Goal: Use online tool/utility: Utilize a website feature to perform a specific function

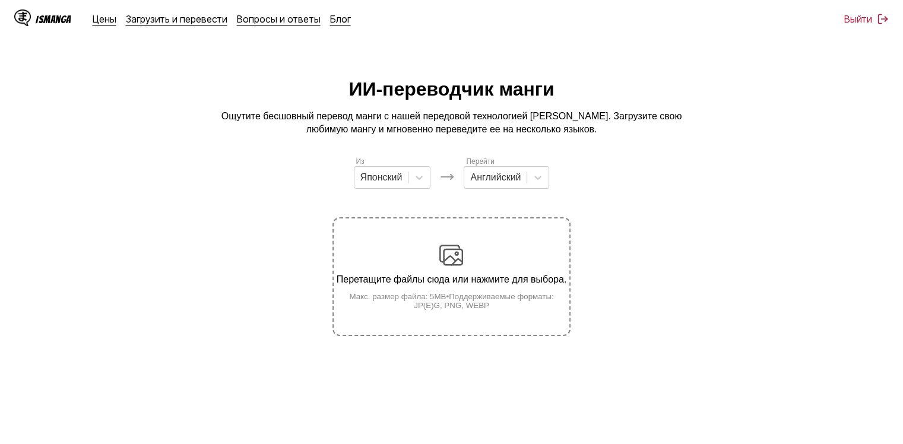
click at [426, 260] on div "Перетащите файлы сюда или нажмите для выбора. Макс. размер файла: 5MB • Поддерж…" at bounding box center [451, 276] width 235 height 66
click at [0, 0] on input "Перетащите файлы сюда или нажмите для выбора. Макс. размер файла: 5MB • Поддерж…" at bounding box center [0, 0] width 0 height 0
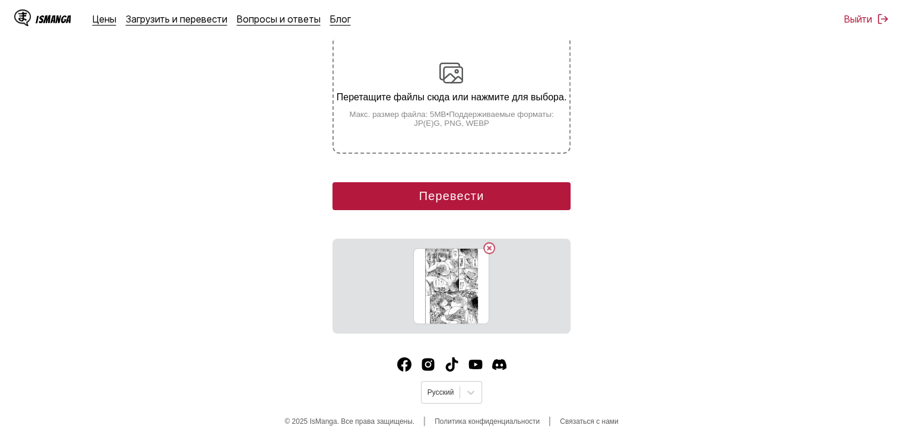
click at [457, 198] on button "Перевести" at bounding box center [450, 196] width 237 height 28
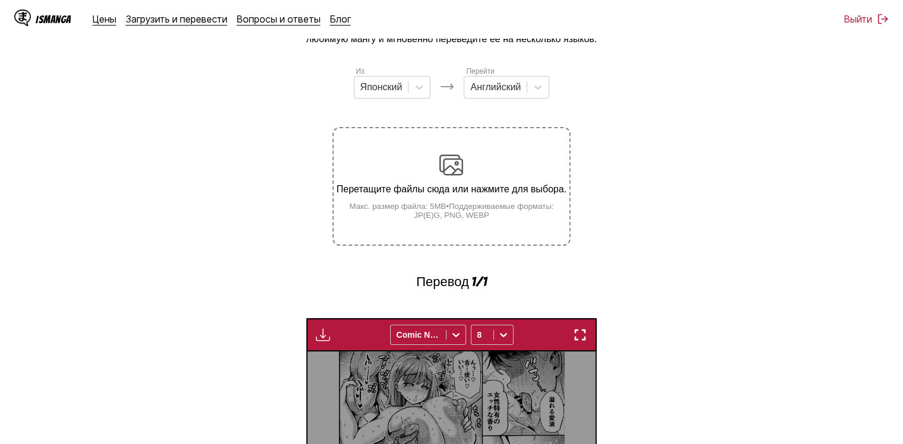
scroll to position [82, 0]
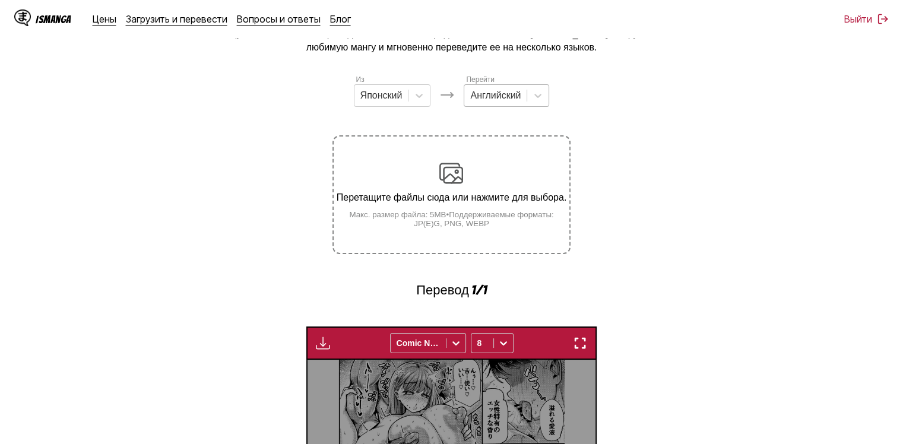
click at [496, 102] on div at bounding box center [495, 95] width 50 height 13
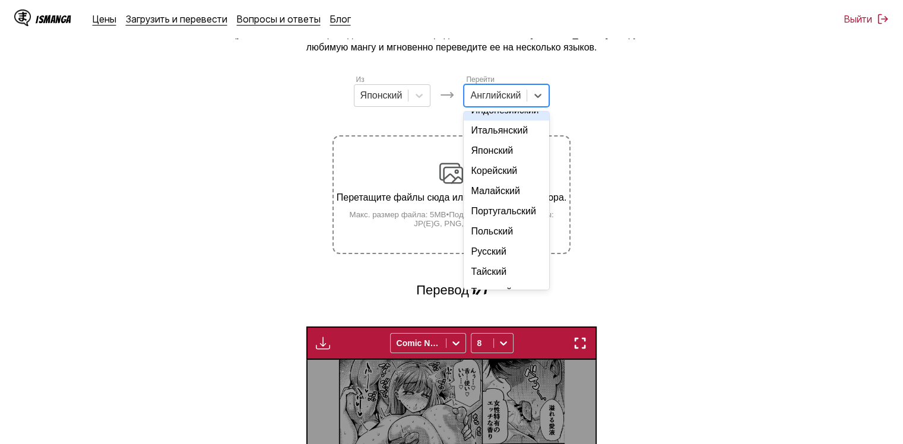
scroll to position [119, 0]
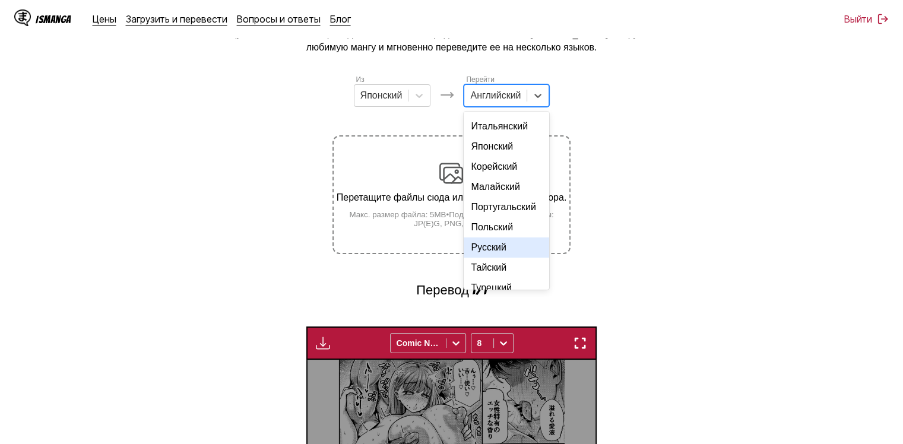
click at [487, 258] on div "Русский" at bounding box center [506, 247] width 85 height 20
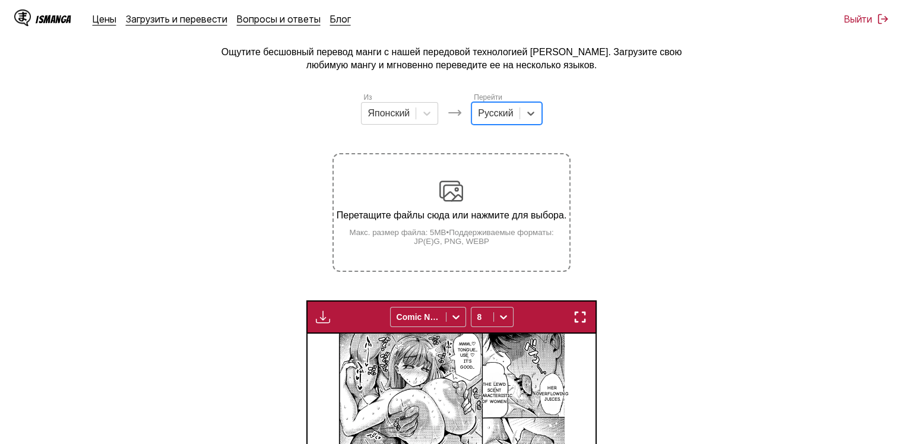
scroll to position [59, 0]
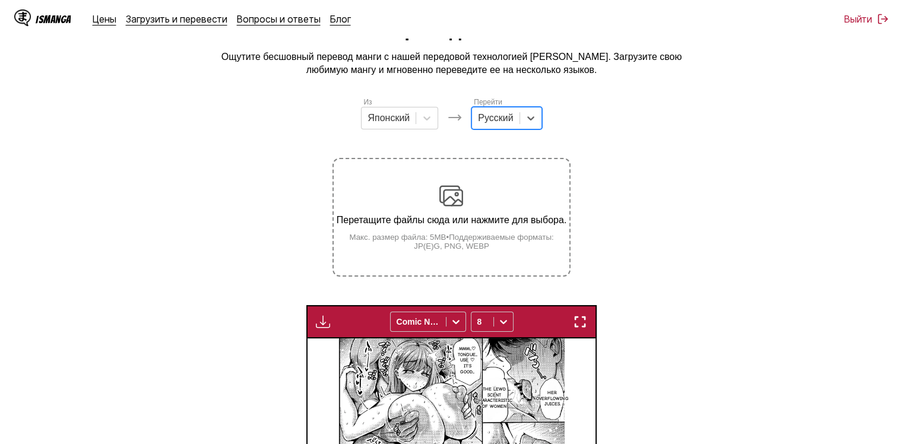
click at [481, 125] on div at bounding box center [495, 118] width 35 height 13
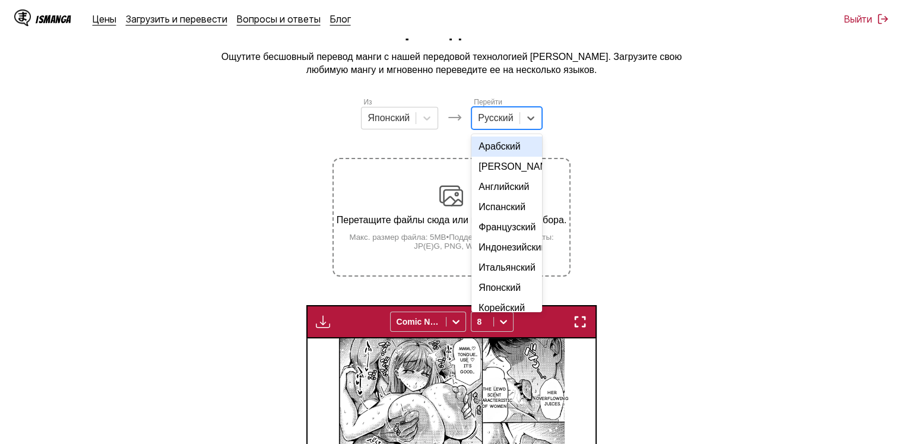
click at [332, 77] on p "Ощутите бесшовный перевод манги с нашей передовой технологией [PERSON_NAME]. За…" at bounding box center [451, 63] width 475 height 27
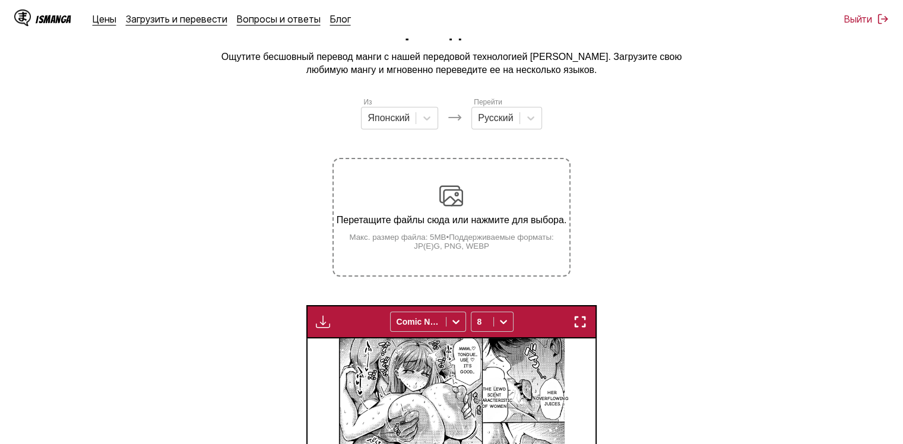
click at [459, 195] on img at bounding box center [451, 196] width 24 height 24
click at [0, 0] on input "Перетащите файлы сюда или нажмите для выбора. Макс. размер файла: 5MB • Поддерж…" at bounding box center [0, 0] width 0 height 0
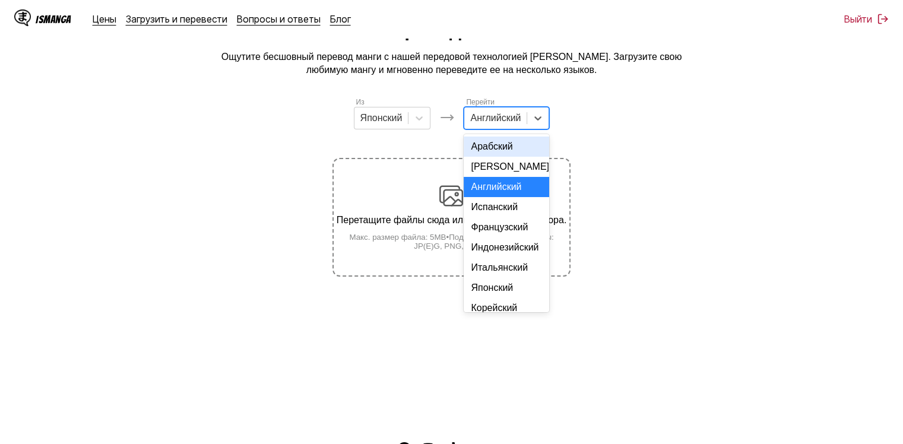
click at [484, 125] on div at bounding box center [495, 118] width 50 height 13
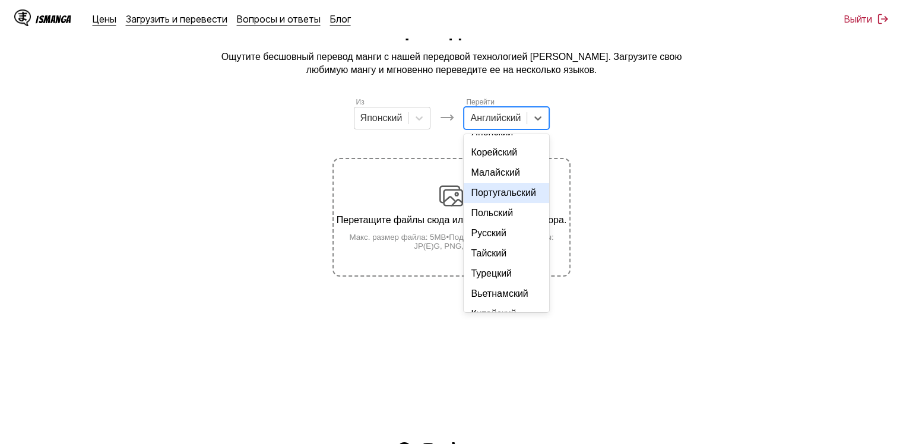
scroll to position [206, 0]
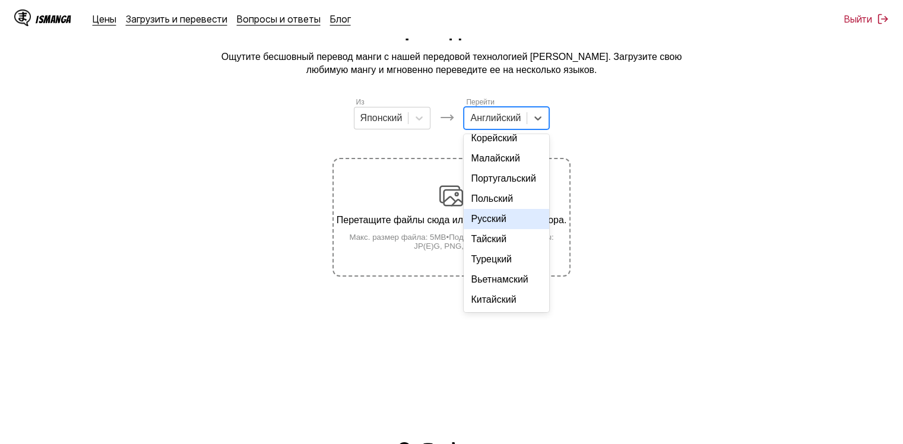
click at [483, 209] on div "Русский" at bounding box center [506, 219] width 85 height 20
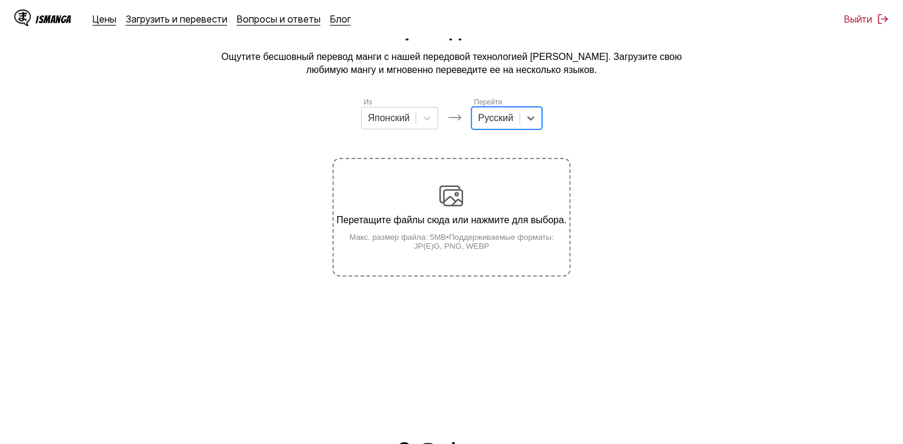
click at [411, 191] on div "Перетащите файлы сюда или нажмите для выбора. Макс. размер файла: 5MB • Поддерж…" at bounding box center [451, 217] width 235 height 66
click at [0, 0] on input "Перетащите файлы сюда или нажмите для выбора. Макс. размер файла: 5MB • Поддерж…" at bounding box center [0, 0] width 0 height 0
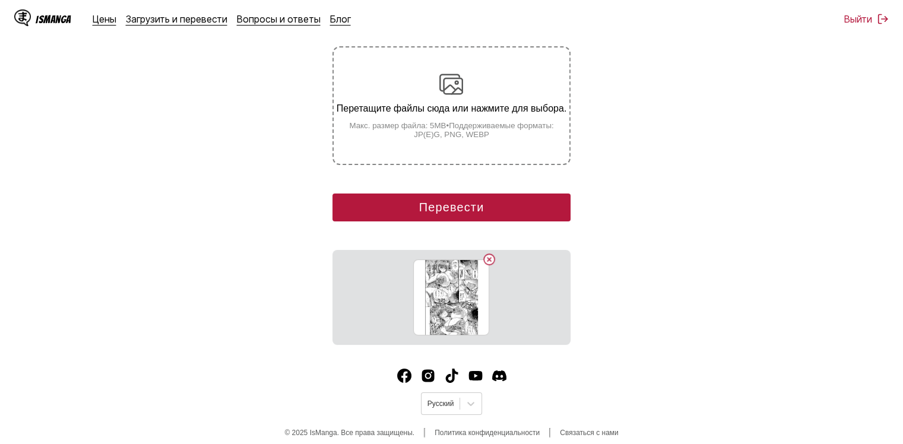
scroll to position [184, 0]
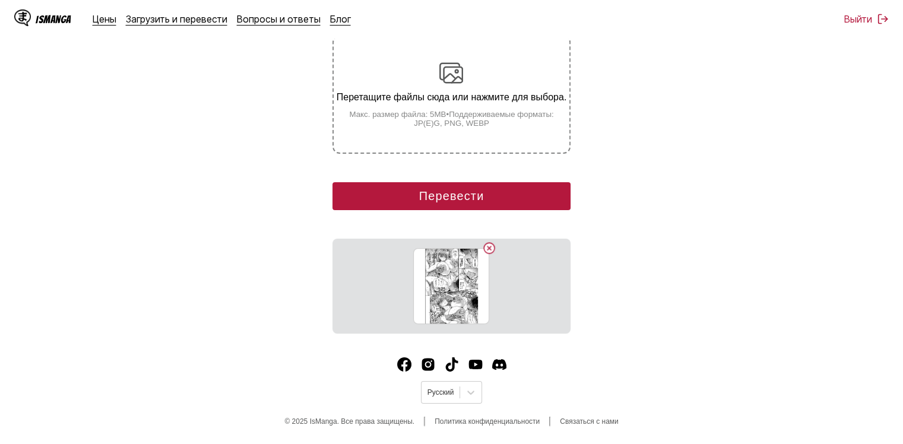
drag, startPoint x: 449, startPoint y: 212, endPoint x: 435, endPoint y: 192, distance: 24.6
click at [442, 207] on div "Из Японский Перейти Русский Перетащите файлы сюда или нажмите для выбора. Макс.…" at bounding box center [450, 153] width 237 height 360
click at [433, 192] on button "Перевести" at bounding box center [450, 196] width 237 height 28
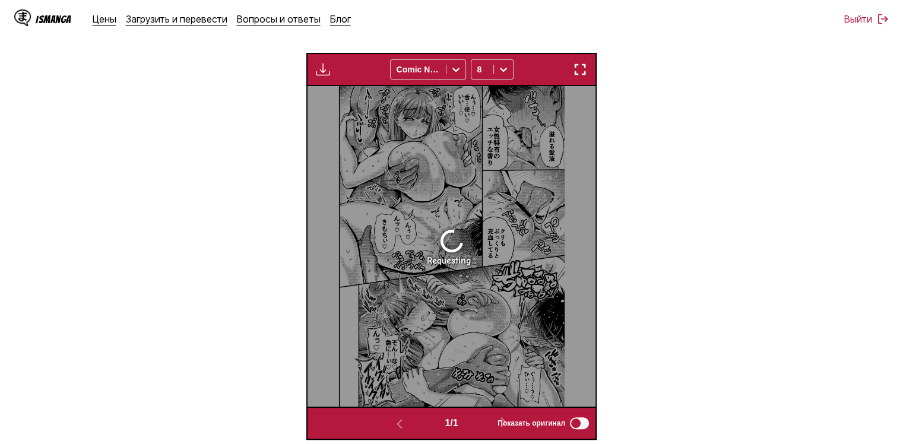
scroll to position [339, 0]
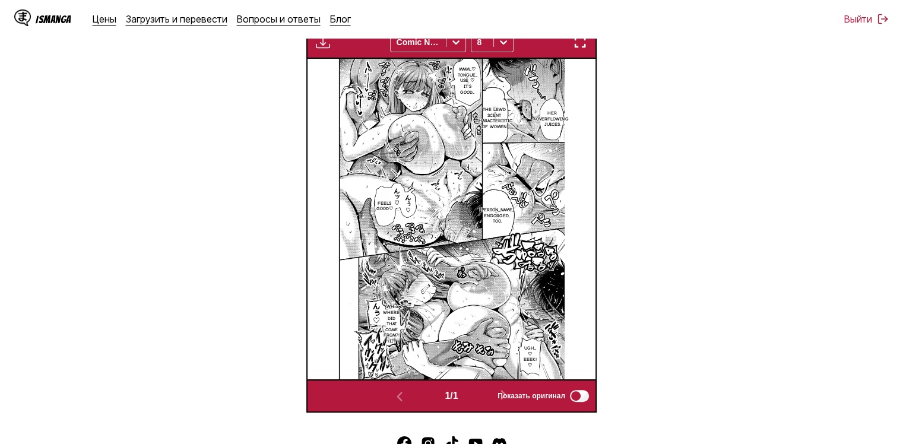
click at [324, 45] on img "button" at bounding box center [323, 42] width 14 height 14
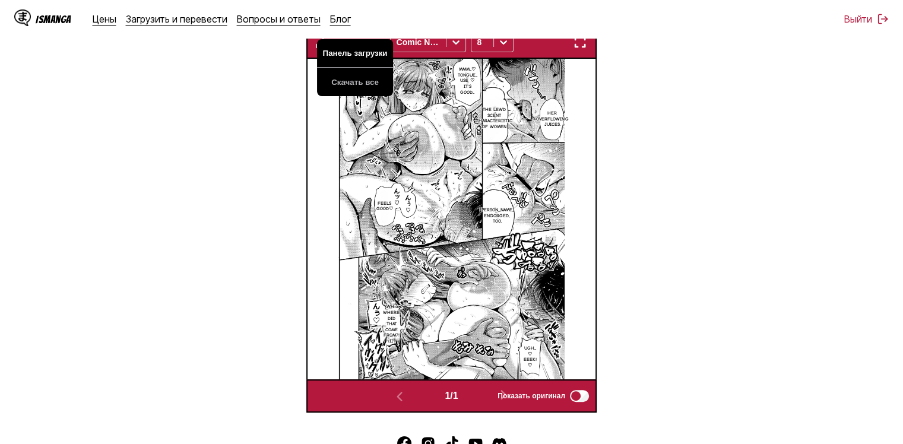
click at [342, 59] on button "Панель загрузки" at bounding box center [355, 53] width 76 height 28
click at [0, 105] on main "ИИ-переводчик манги Ощутите бесшовный перевод манги с нашей передовой технологи…" at bounding box center [451, 75] width 903 height 673
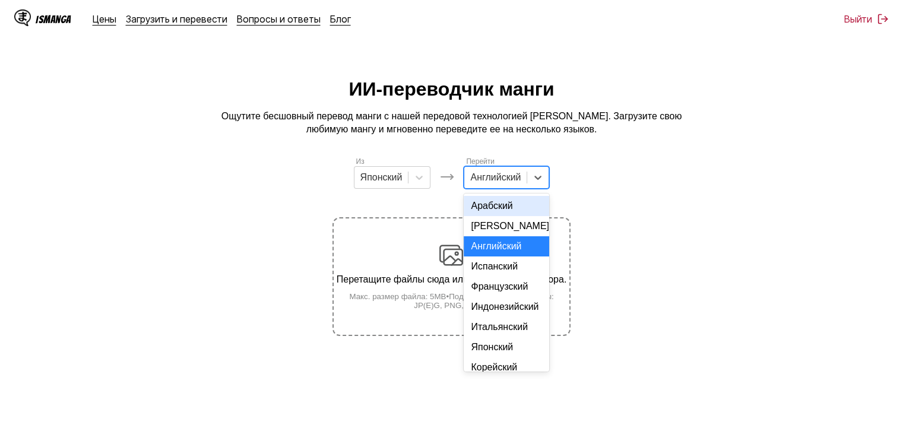
click at [515, 184] on div at bounding box center [495, 177] width 50 height 13
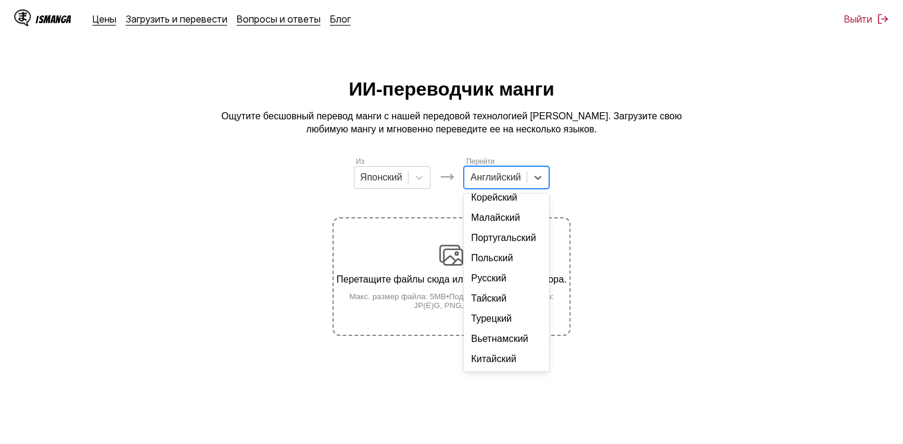
scroll to position [206, 0]
click at [497, 280] on div "Русский" at bounding box center [506, 278] width 85 height 20
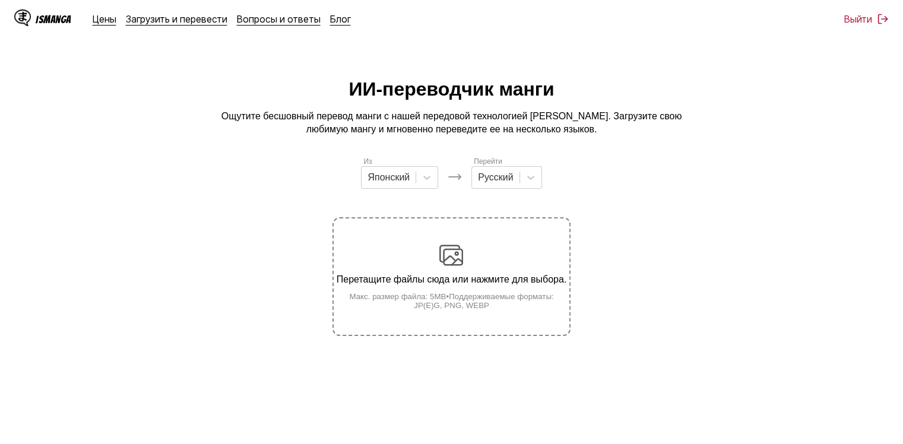
click at [376, 252] on div "Перетащите файлы сюда или нажмите для выбора. Макс. размер файла: 5MB • Поддерж…" at bounding box center [451, 276] width 235 height 66
click at [0, 0] on input "Перетащите файлы сюда или нажмите для выбора. Макс. размер файла: 5MB • Поддерж…" at bounding box center [0, 0] width 0 height 0
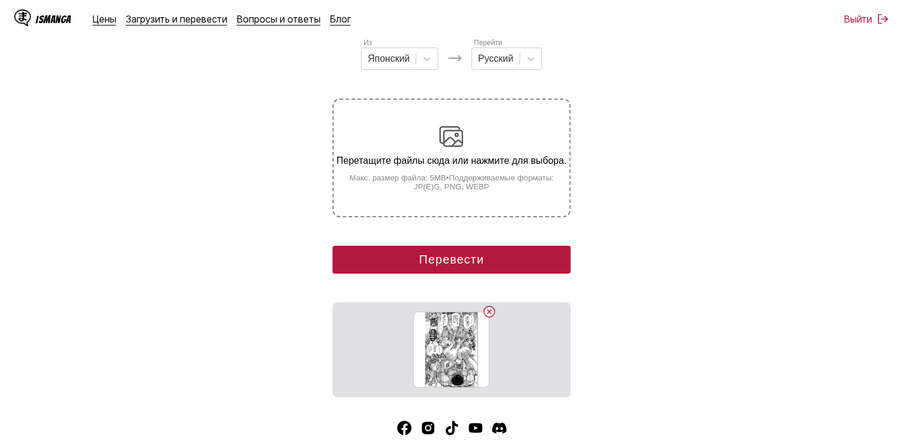
click at [427, 251] on button "Перевести" at bounding box center [450, 260] width 237 height 28
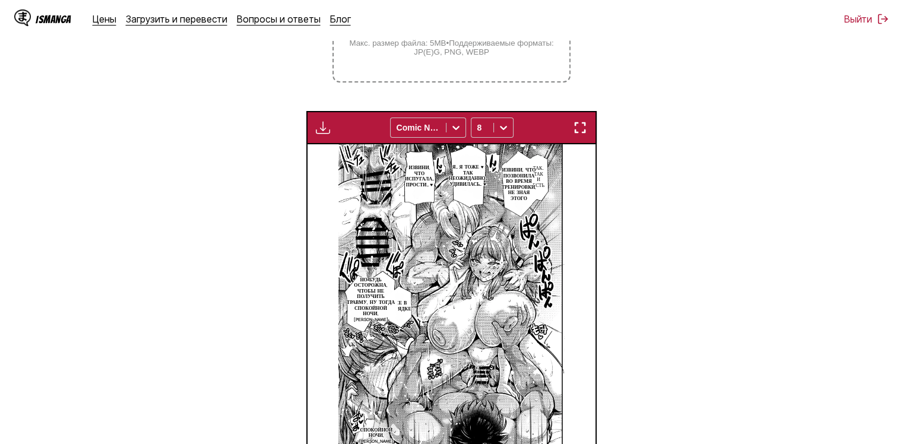
scroll to position [226, 0]
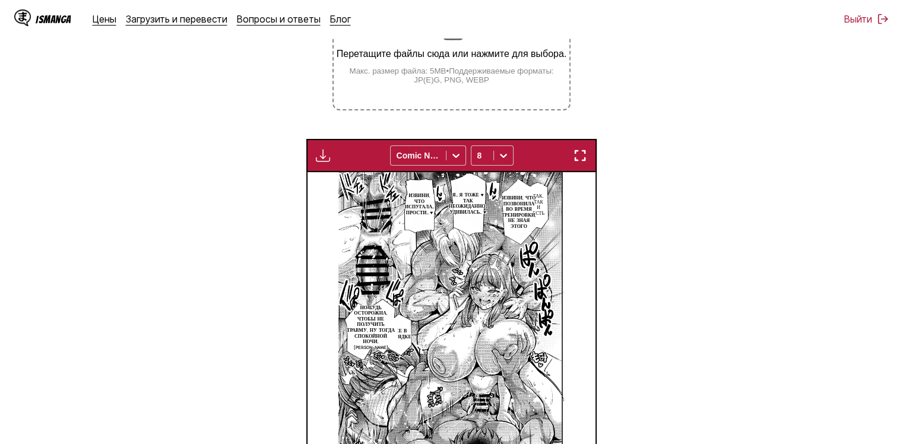
click at [318, 167] on div "Панель загрузки Скачать все Comic Neue 8" at bounding box center [451, 155] width 290 height 33
click at [319, 161] on img "button" at bounding box center [323, 155] width 14 height 14
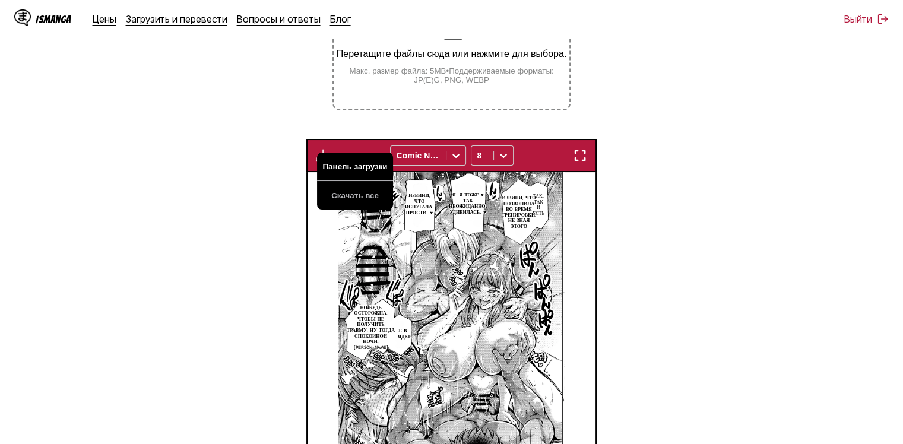
click at [340, 163] on button "Панель загрузки" at bounding box center [355, 167] width 76 height 28
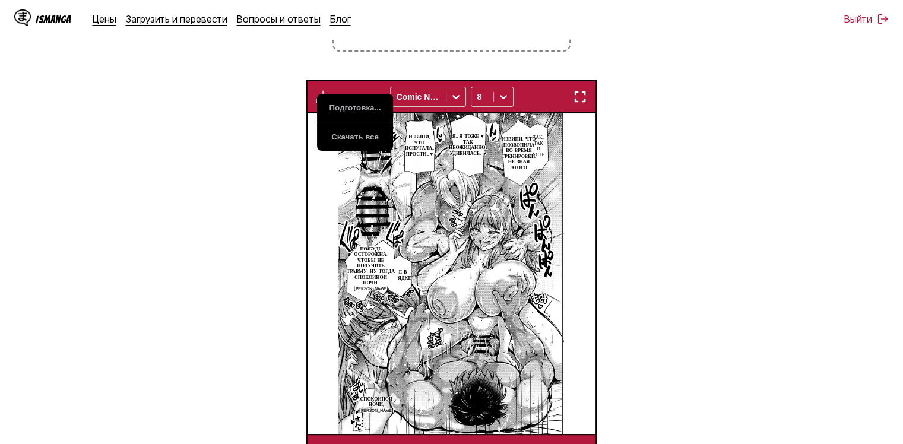
scroll to position [344, 0]
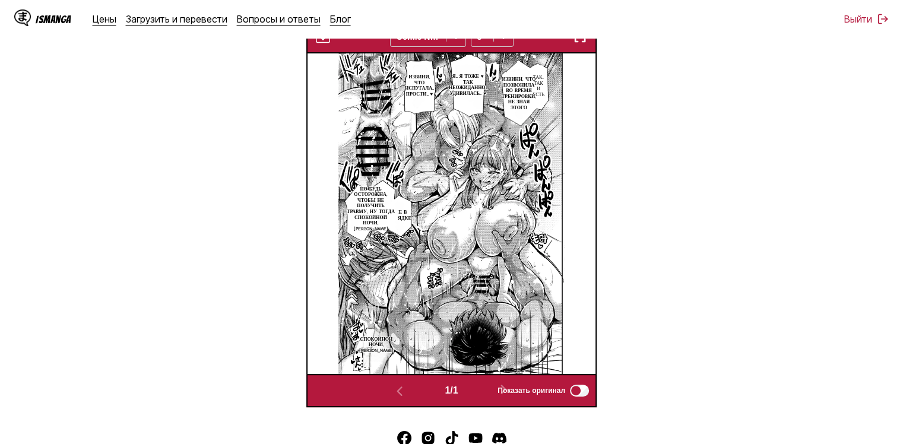
click at [134, 180] on section "Из Японский Перейти Русский Перетащите файлы сюда или нажмите для выбора. Макс.…" at bounding box center [451, 109] width 884 height 596
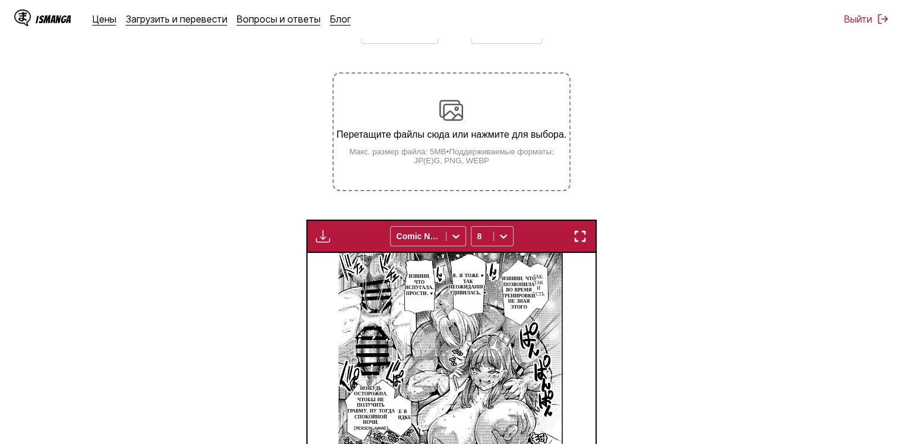
scroll to position [166, 0]
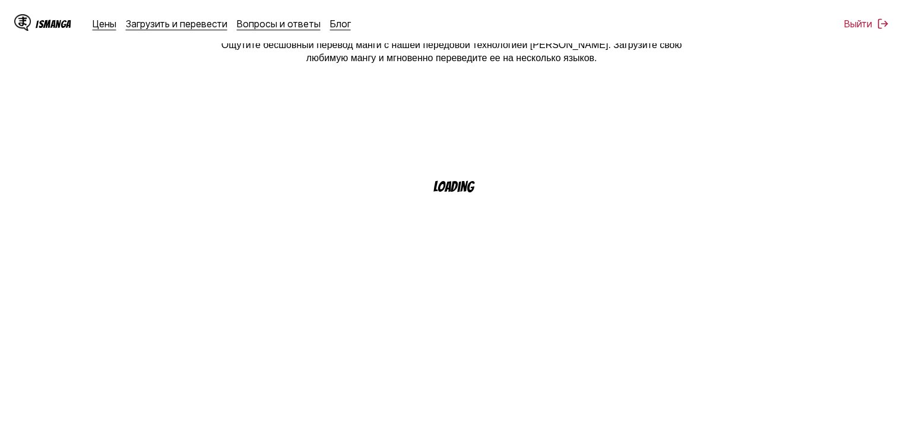
scroll to position [47, 0]
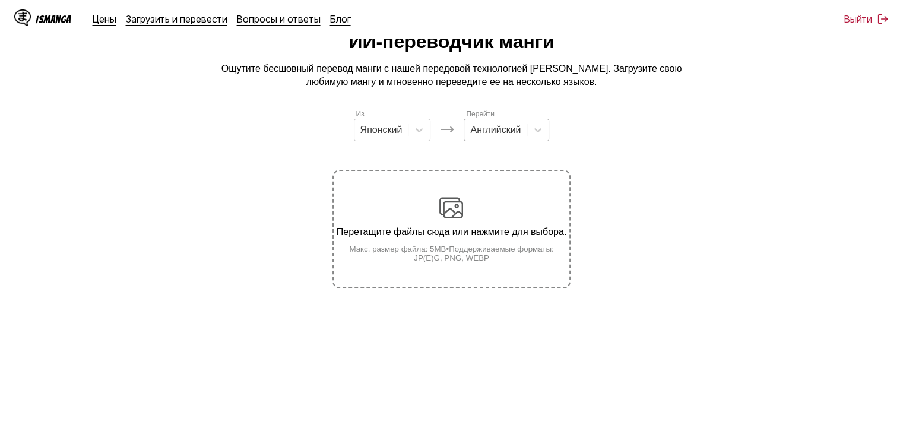
click at [502, 133] on div at bounding box center [495, 129] width 50 height 13
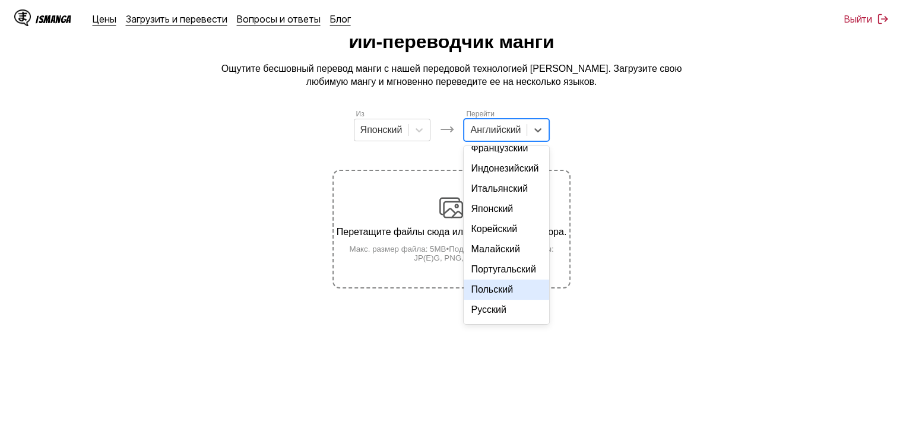
scroll to position [119, 0]
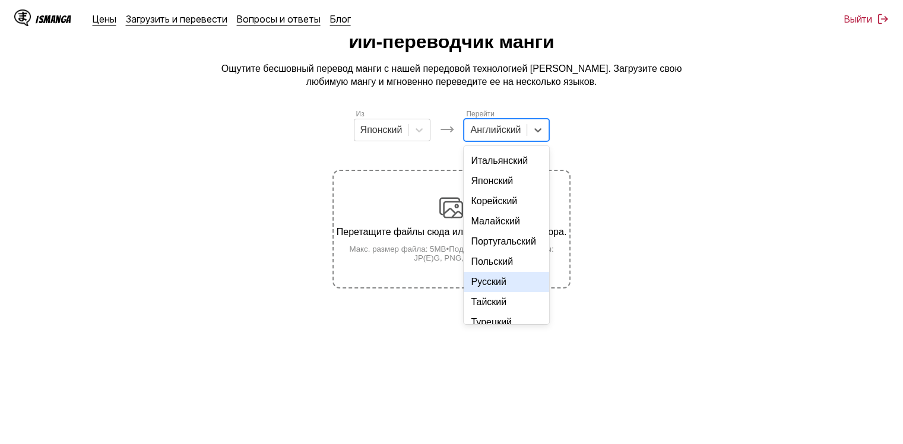
click at [496, 292] on div "Русский" at bounding box center [506, 282] width 85 height 20
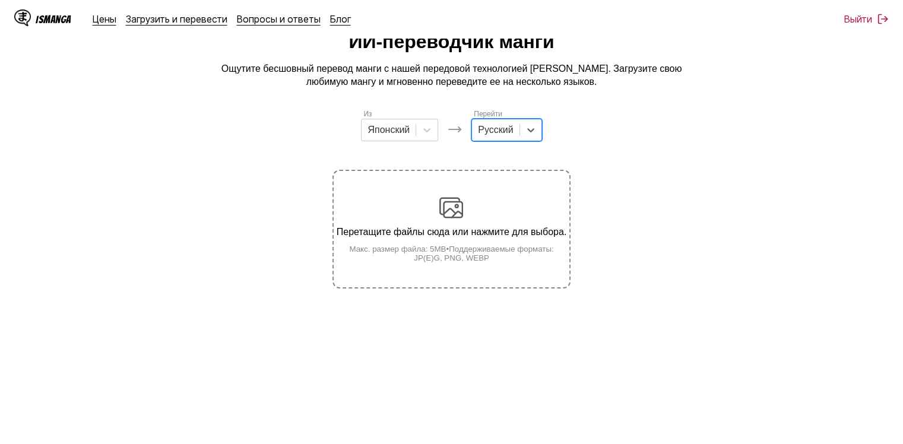
click at [452, 200] on img at bounding box center [451, 208] width 24 height 24
click at [0, 0] on input "Перетащите файлы сюда или нажмите для выбора. Макс. размер файла: 5MB • Поддерж…" at bounding box center [0, 0] width 0 height 0
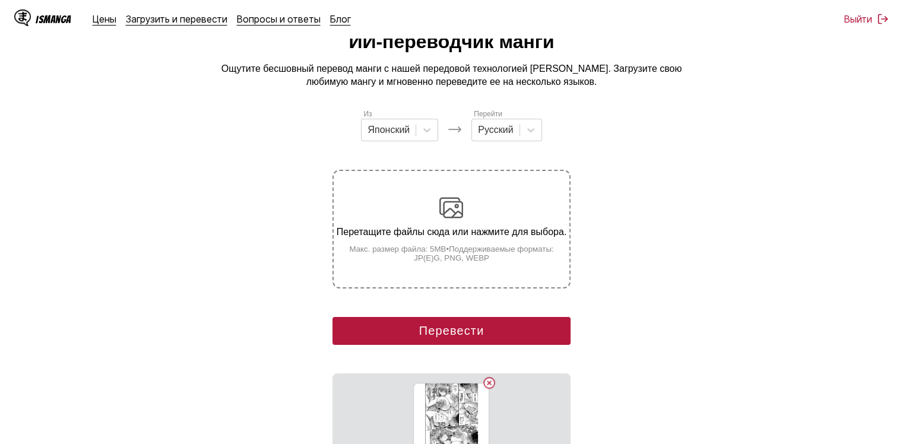
click at [424, 303] on div "Из Японский Перейти Русский Перетащите файлы сюда или нажмите для выбора. Макс.…" at bounding box center [450, 288] width 237 height 360
click at [425, 323] on button "Перевести" at bounding box center [450, 331] width 237 height 28
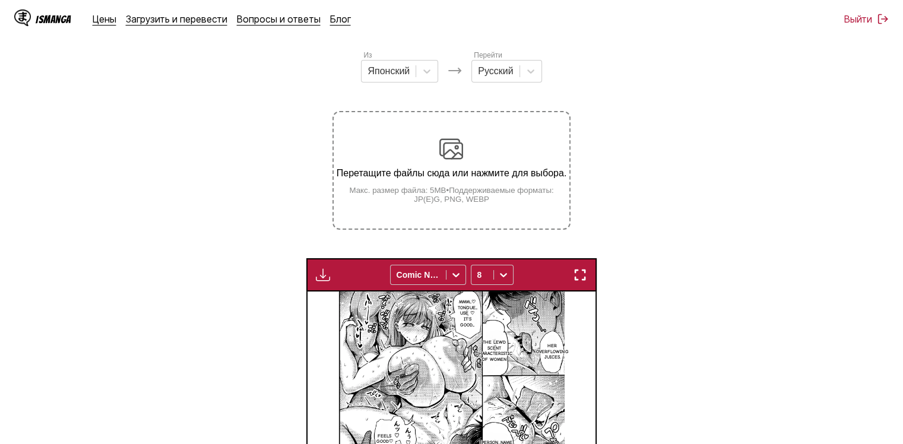
scroll to position [297, 0]
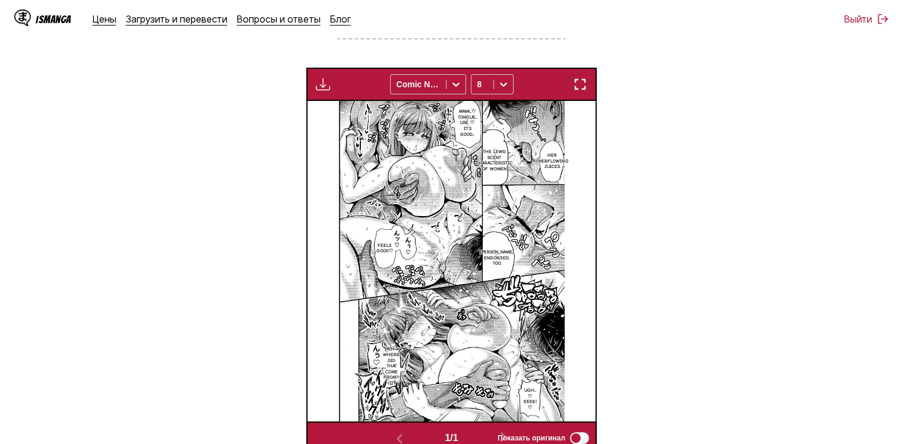
click at [485, 262] on p "Kuri's engorged, too." at bounding box center [496, 258] width 39 height 22
click at [353, 226] on img at bounding box center [451, 261] width 227 height 320
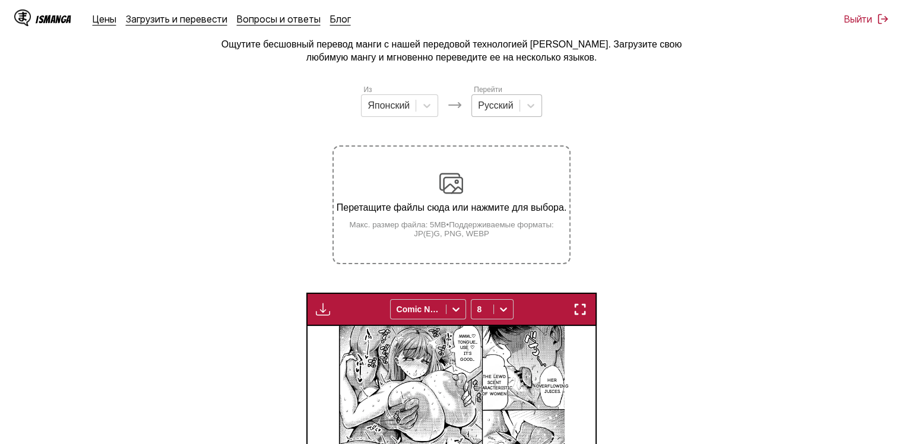
scroll to position [59, 0]
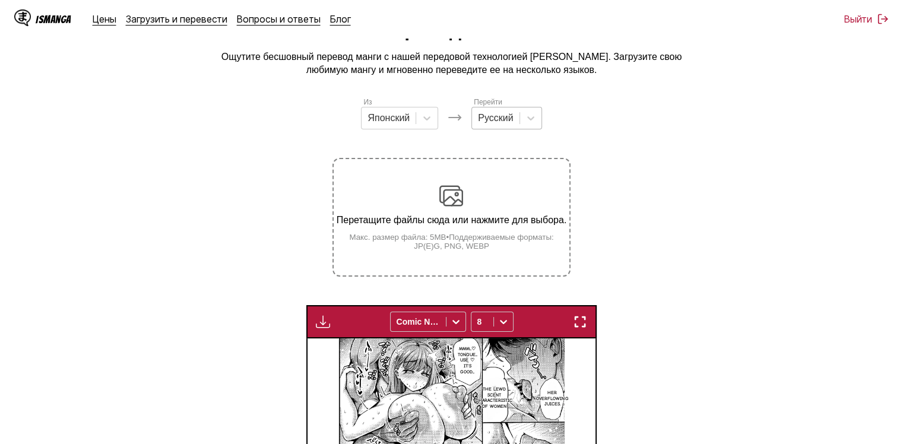
drag, startPoint x: 492, startPoint y: 116, endPoint x: 500, endPoint y: 130, distance: 16.0
click at [492, 119] on div at bounding box center [495, 118] width 35 height 13
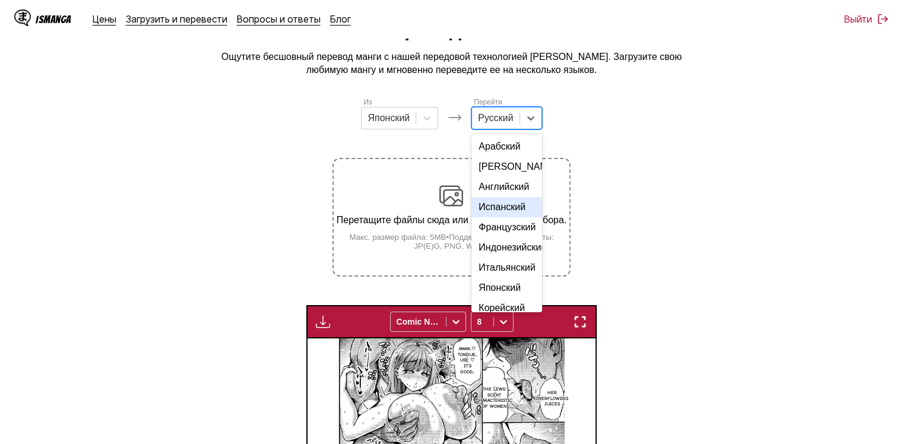
click at [512, 217] on div "Испанский" at bounding box center [506, 207] width 70 height 20
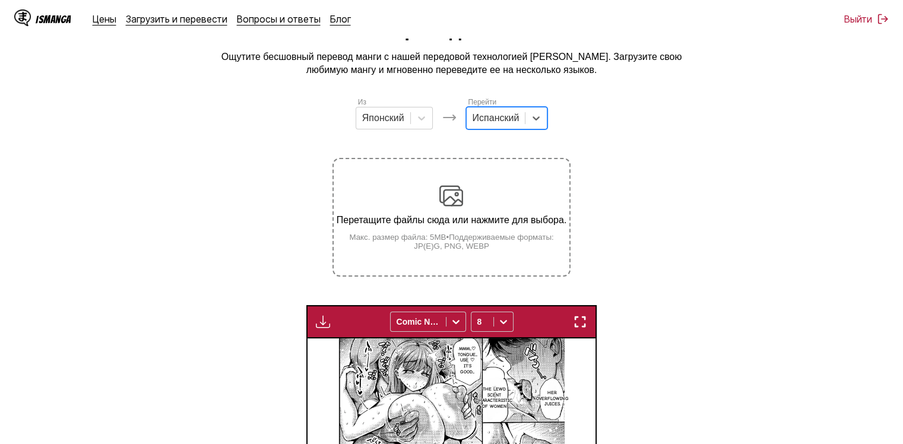
scroll to position [356, 0]
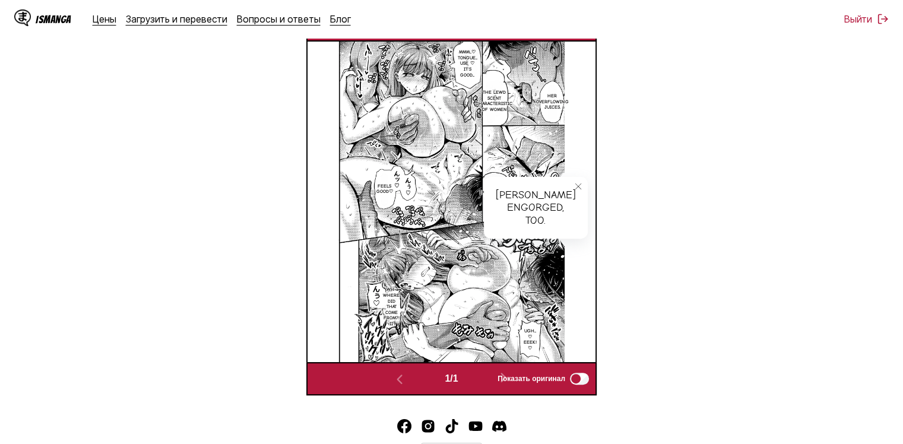
click at [497, 182] on div "Kuri's engorged, too." at bounding box center [536, 208] width 104 height 62
click at [574, 188] on icon "close-tooltip" at bounding box center [578, 186] width 8 height 8
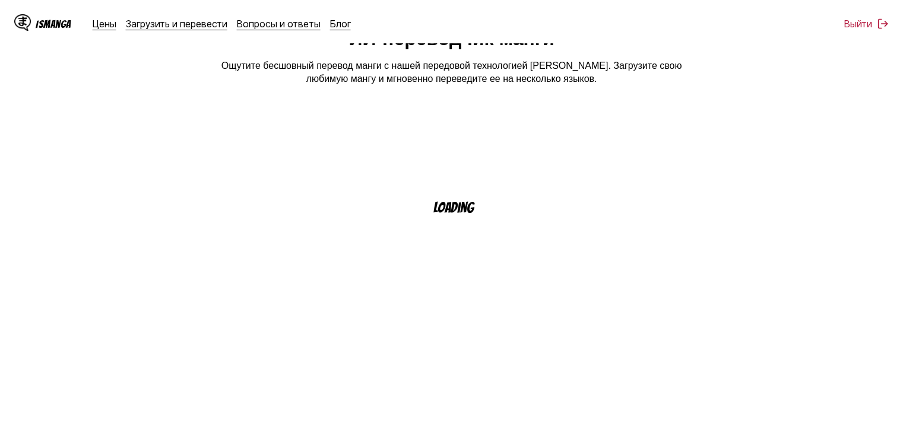
scroll to position [11, 0]
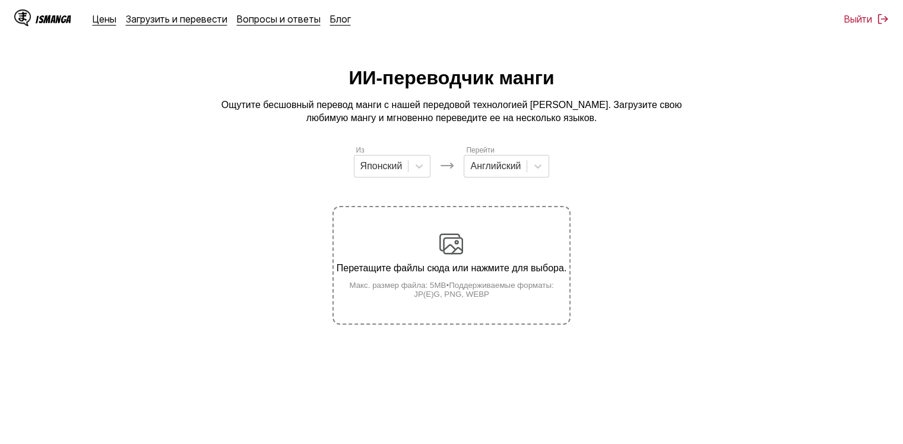
click at [390, 159] on div "Из Японский" at bounding box center [392, 160] width 77 height 33
click at [393, 169] on div at bounding box center [381, 166] width 42 height 13
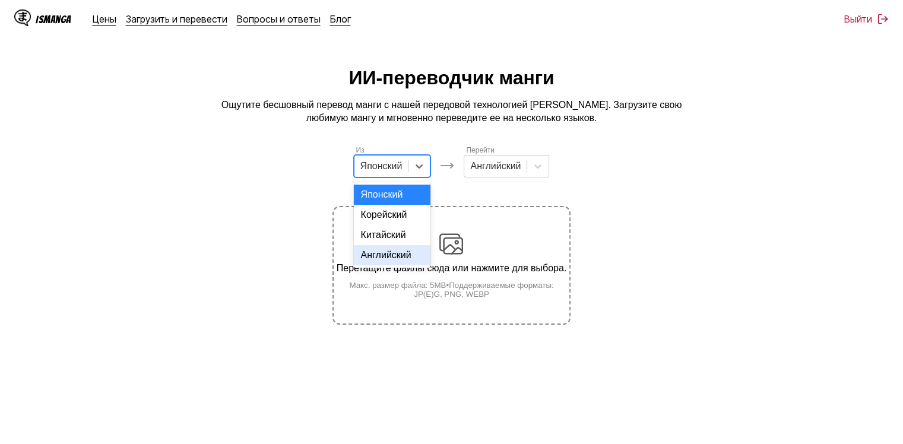
click at [387, 265] on div "Английский" at bounding box center [392, 255] width 77 height 20
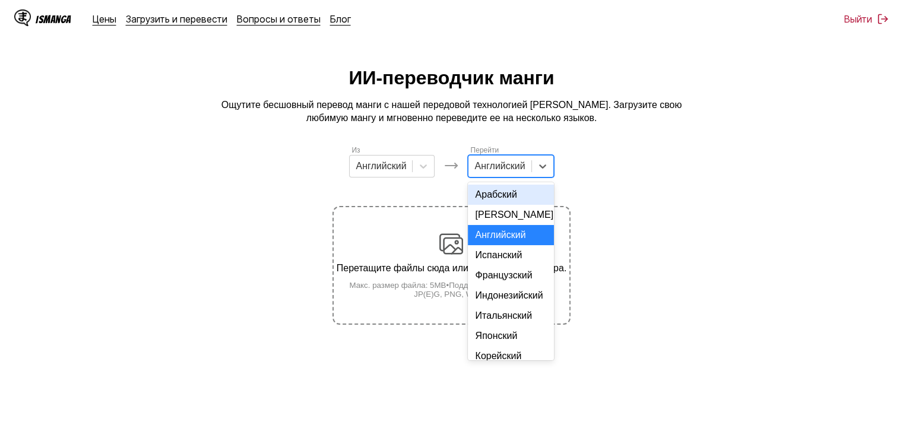
click at [508, 172] on div at bounding box center [499, 166] width 50 height 13
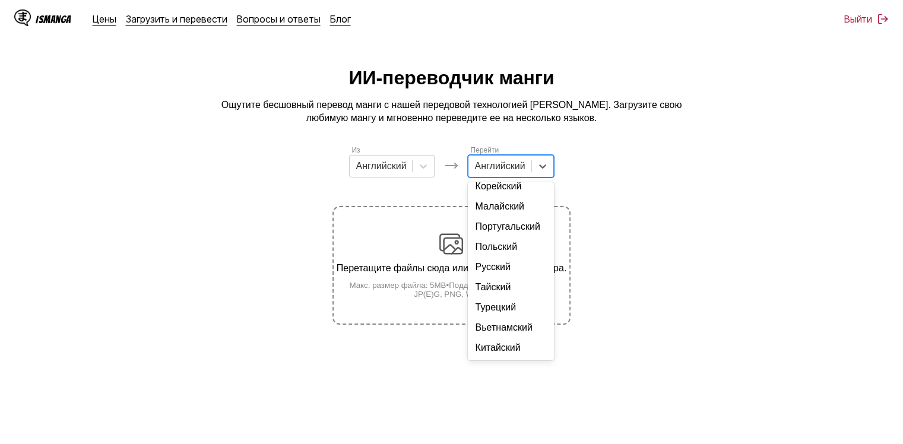
scroll to position [206, 0]
click at [497, 267] on div "Русский" at bounding box center [510, 267] width 85 height 20
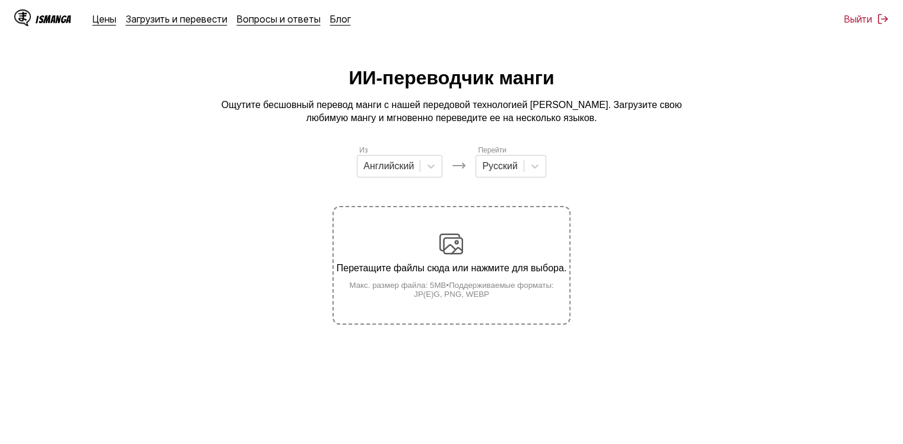
click at [404, 259] on div "Перетащите файлы сюда или нажмите для выбора. Макс. размер файла: 5MB • Поддерж…" at bounding box center [451, 265] width 235 height 66
click at [0, 0] on input "Перетащите файлы сюда или нажмите для выбора. Макс. размер файла: 5MB • Поддерж…" at bounding box center [0, 0] width 0 height 0
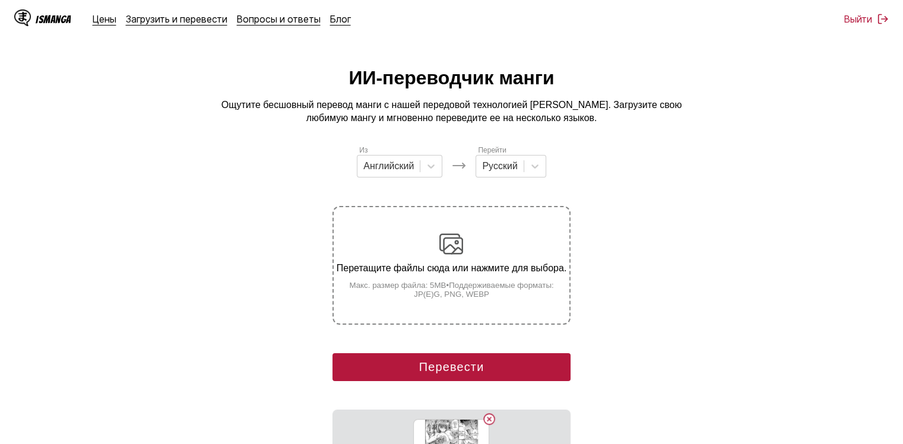
scroll to position [184, 0]
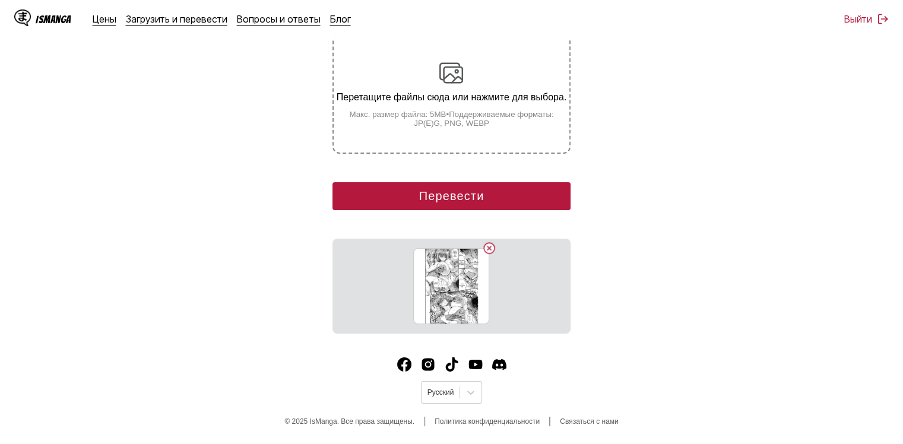
click at [438, 204] on button "Перевести" at bounding box center [450, 196] width 237 height 28
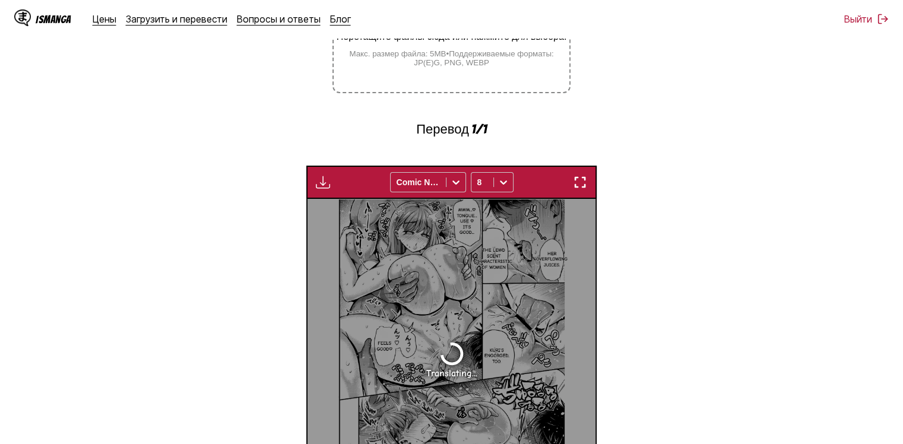
scroll to position [226, 0]
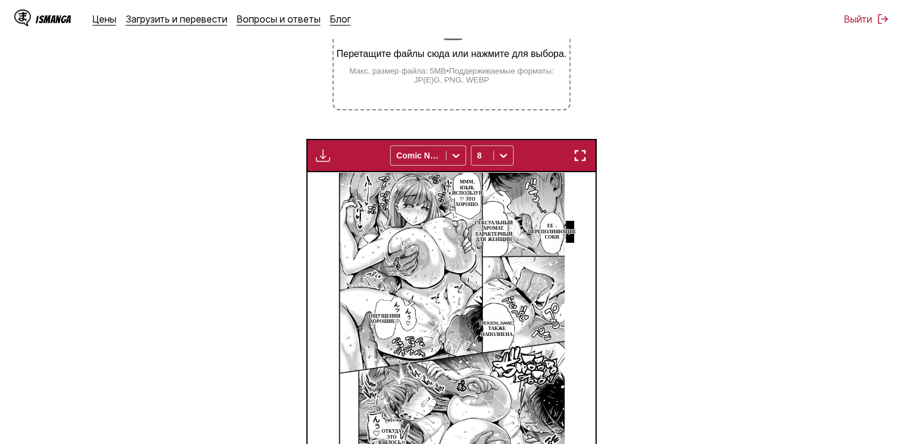
click at [316, 153] on img "button" at bounding box center [323, 155] width 14 height 14
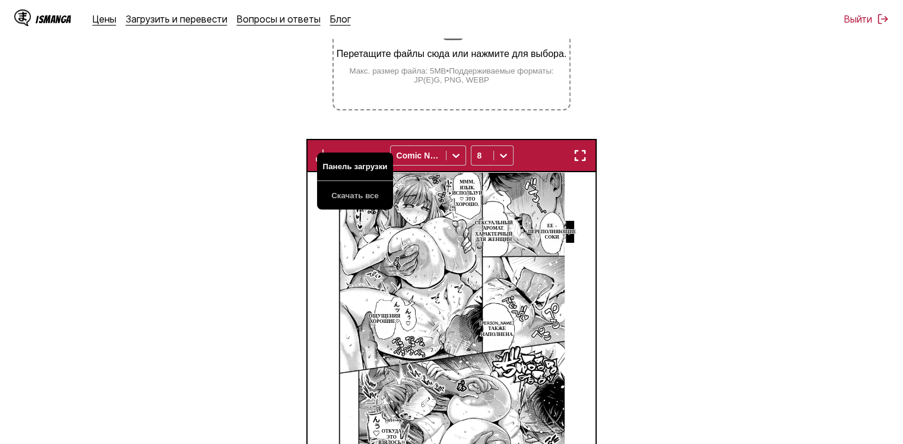
click at [361, 166] on button "Панель загрузки" at bounding box center [355, 167] width 76 height 28
